Goal: Check status: Check status

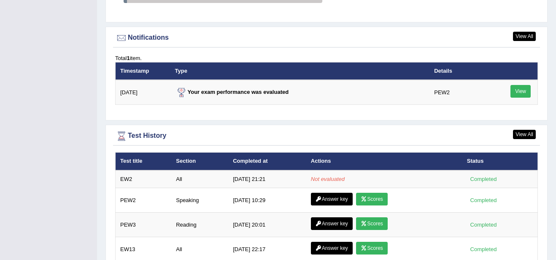
scroll to position [1021, 0]
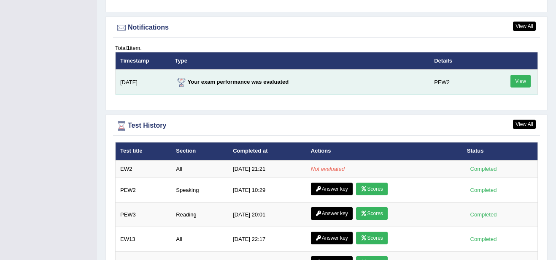
click at [518, 75] on link "View" at bounding box center [521, 81] width 20 height 13
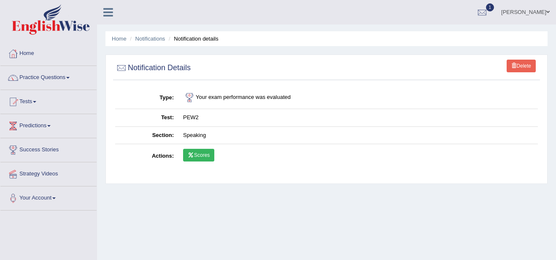
click at [201, 155] on link "Scores" at bounding box center [198, 155] width 31 height 13
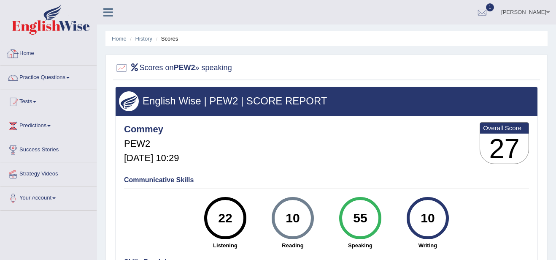
click at [27, 51] on link "Home" at bounding box center [48, 52] width 96 height 21
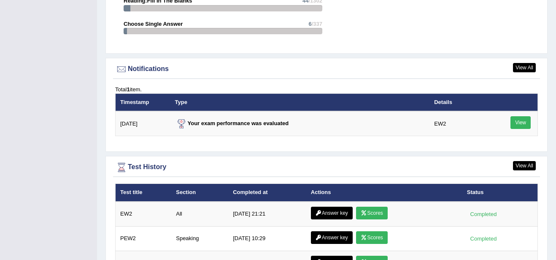
scroll to position [996, 0]
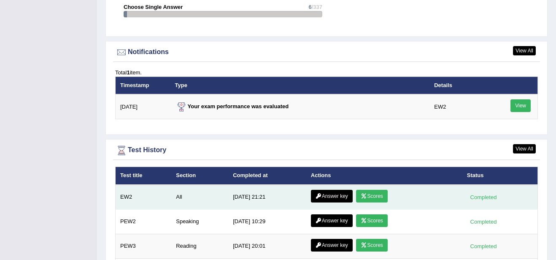
click at [377, 190] on link "Scores" at bounding box center [371, 196] width 31 height 13
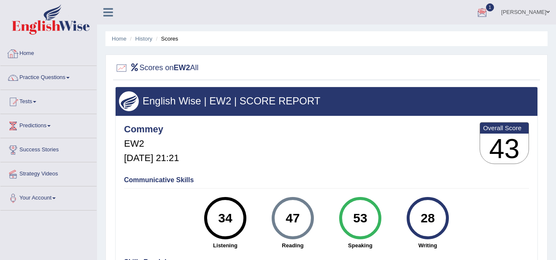
click at [31, 49] on link "Home" at bounding box center [48, 52] width 96 height 21
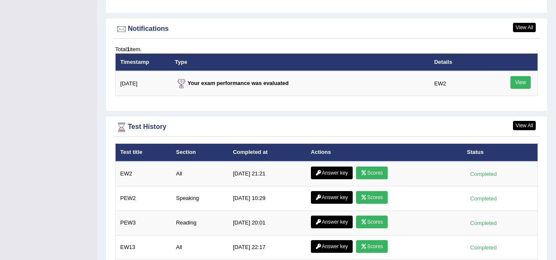
scroll to position [1030, 0]
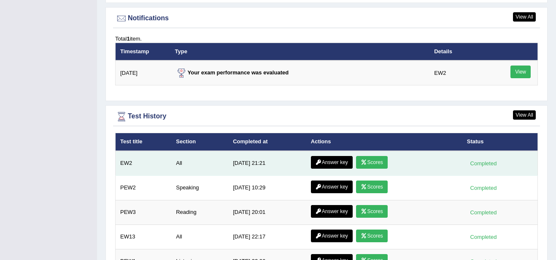
click at [329, 156] on link "Answer key" at bounding box center [332, 162] width 42 height 13
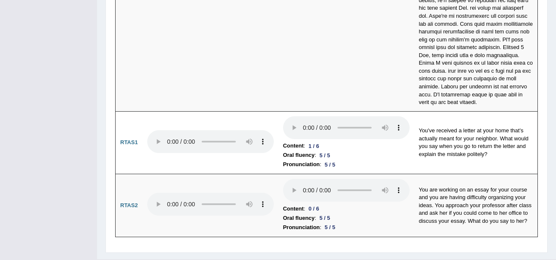
scroll to position [3175, 0]
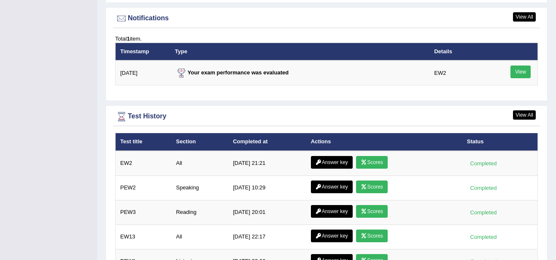
click at [337, 156] on link "Answer key" at bounding box center [332, 162] width 42 height 13
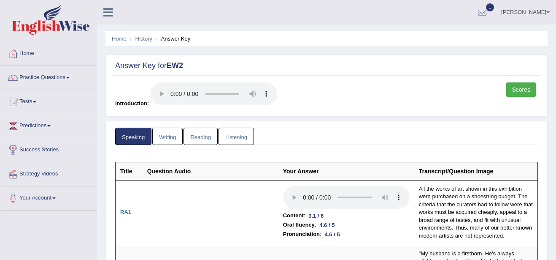
click at [169, 134] on link "Writing" at bounding box center [167, 136] width 30 height 17
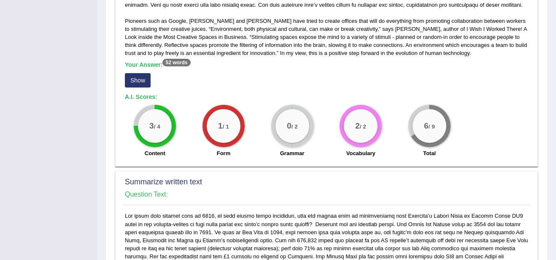
scroll to position [253, 0]
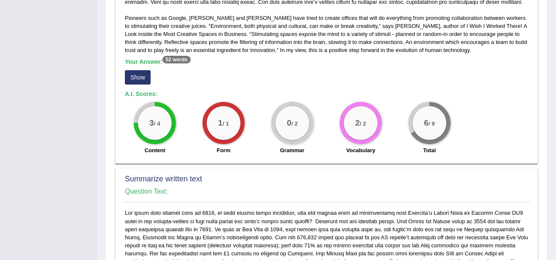
click at [136, 81] on button "Show" at bounding box center [138, 77] width 26 height 14
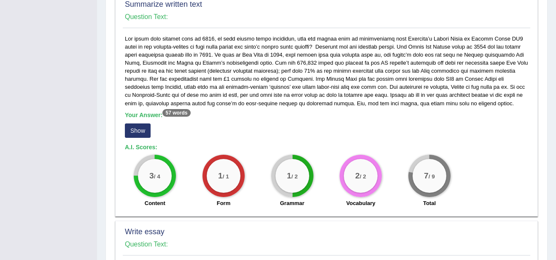
scroll to position [439, 0]
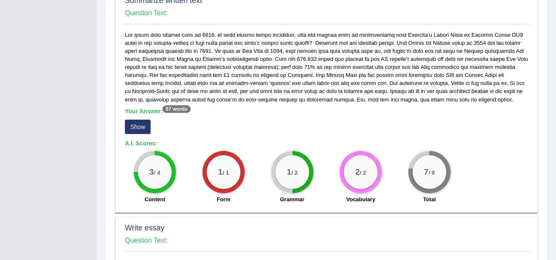
click at [135, 134] on button "Show" at bounding box center [138, 126] width 26 height 14
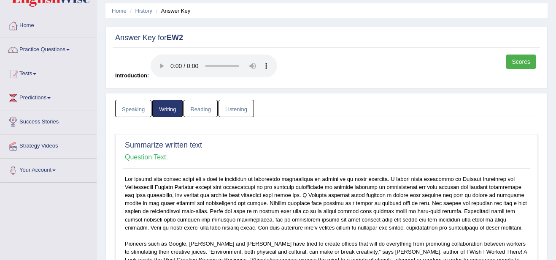
scroll to position [22, 0]
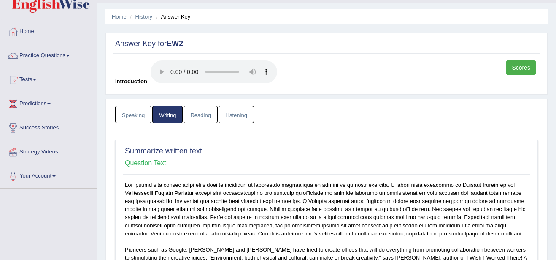
click at [201, 115] on link "Reading" at bounding box center [201, 114] width 34 height 17
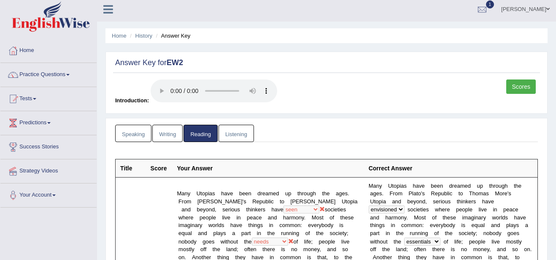
scroll to position [0, 0]
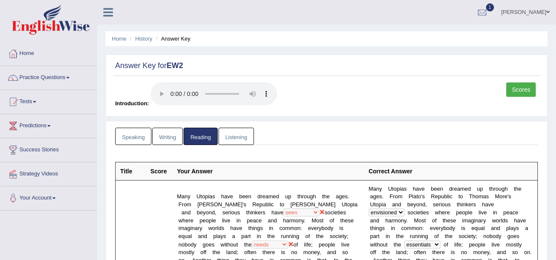
click at [235, 135] on link "Listening" at bounding box center [236, 136] width 35 height 17
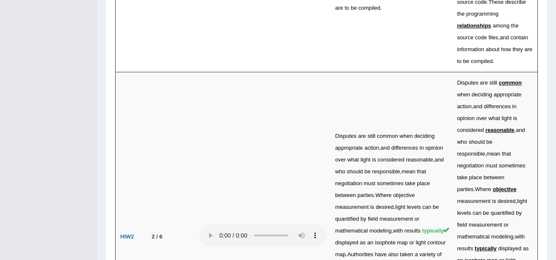
scroll to position [2301, 0]
